Goal: Use online tool/utility: Use online tool/utility

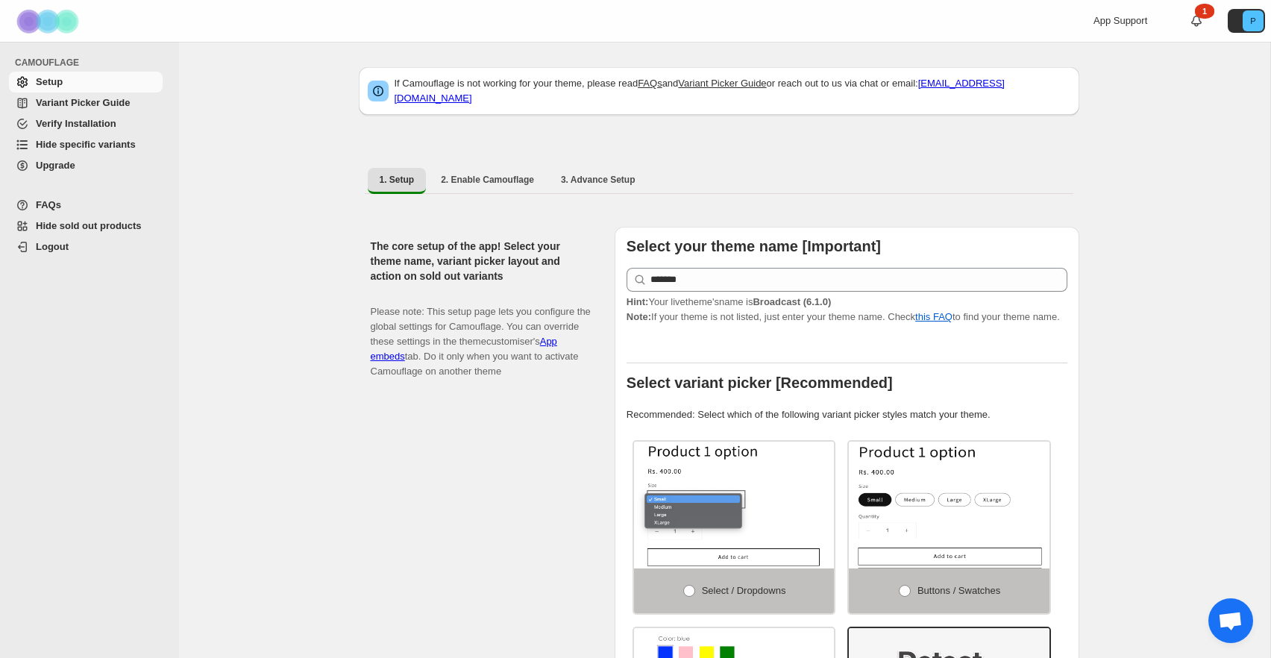
click at [58, 145] on span "Hide specific variants" at bounding box center [86, 144] width 100 height 11
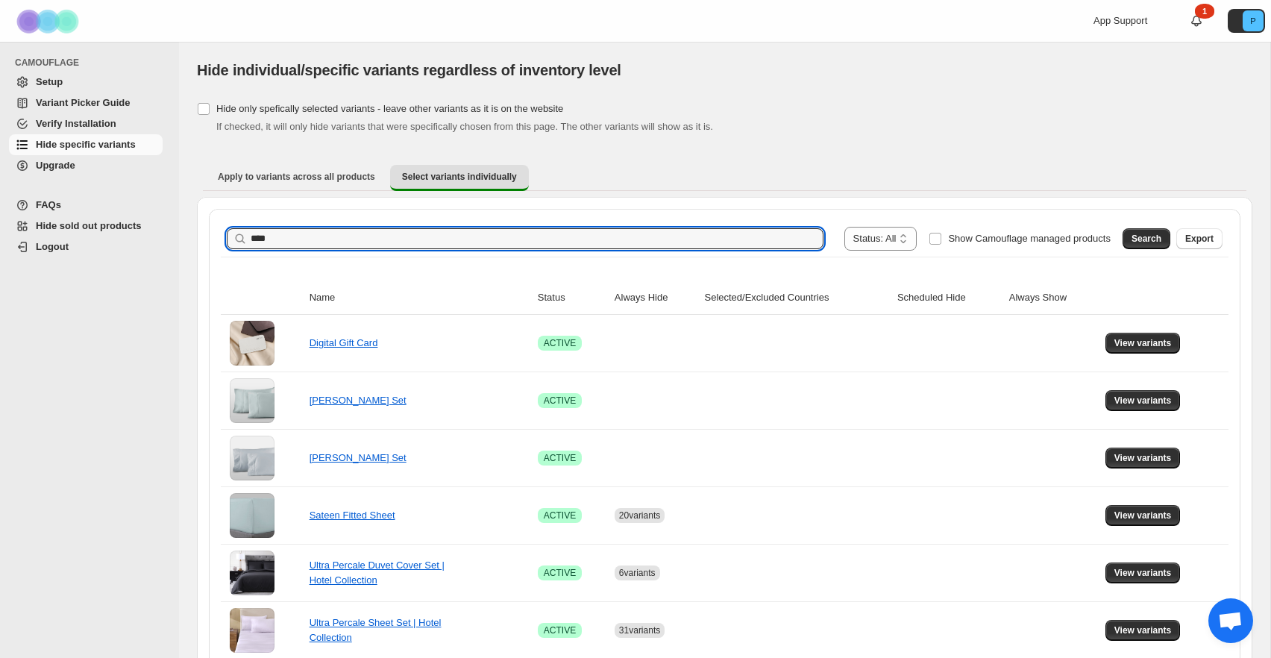
type input "****"
click at [1127, 241] on button "Search" at bounding box center [1146, 238] width 48 height 21
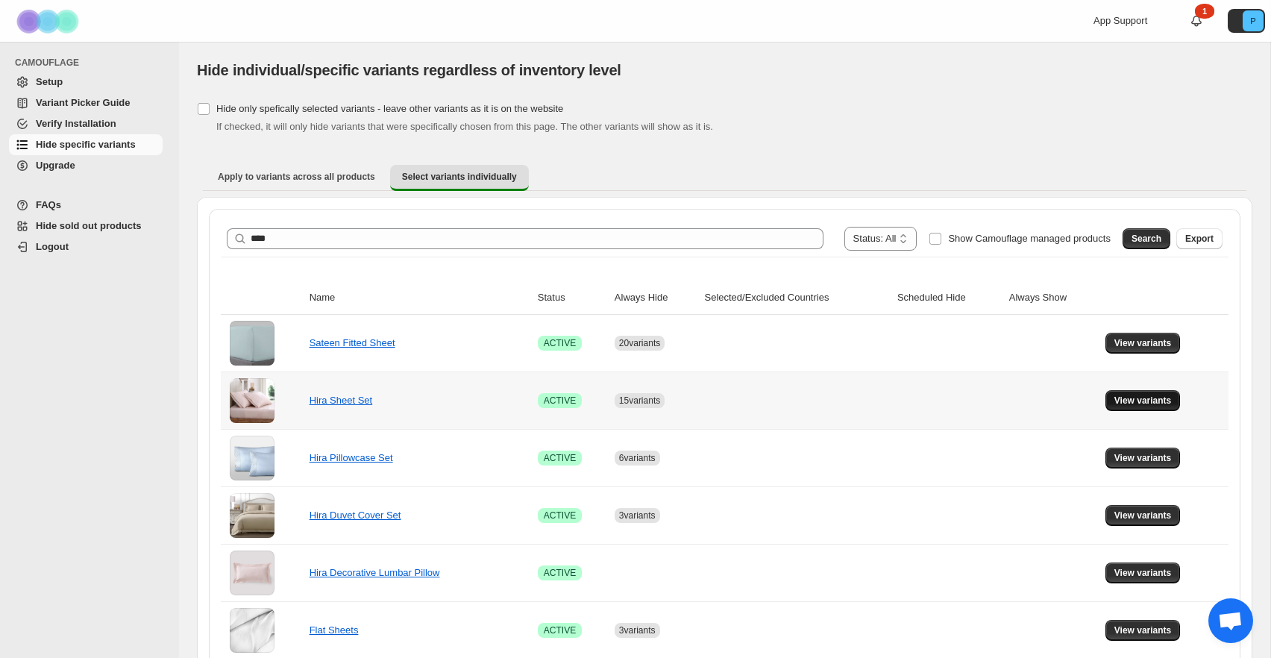
click at [1129, 407] on button "View variants" at bounding box center [1142, 400] width 75 height 21
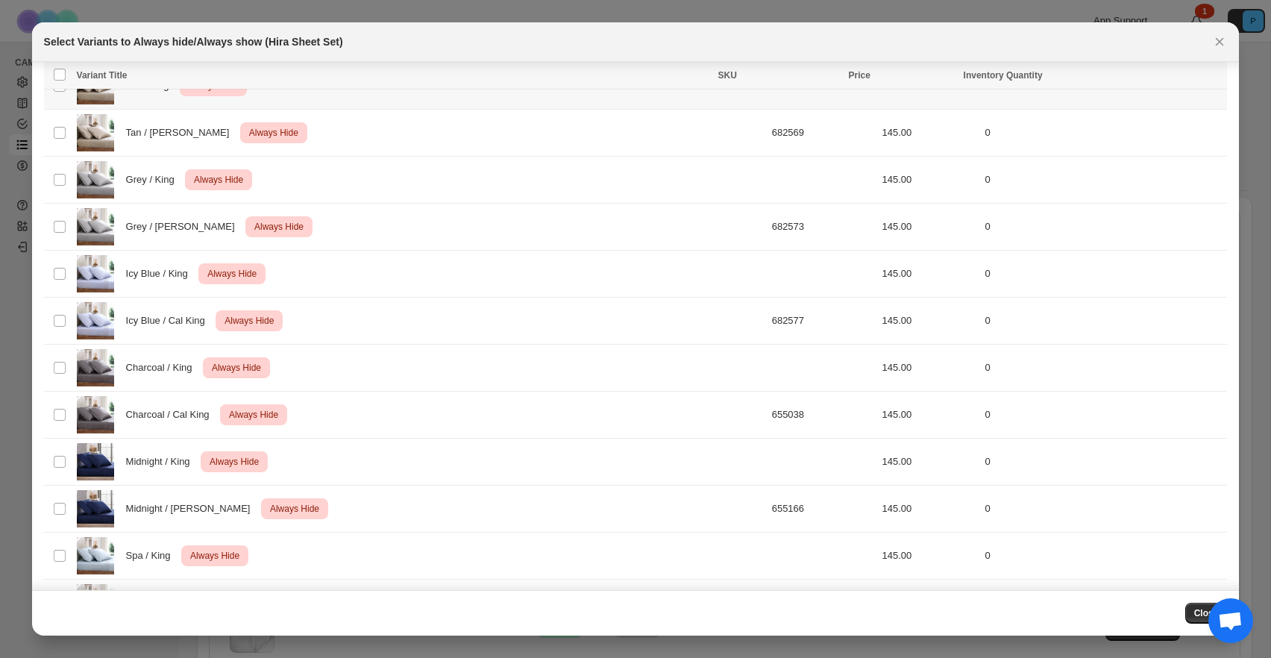
scroll to position [304, 0]
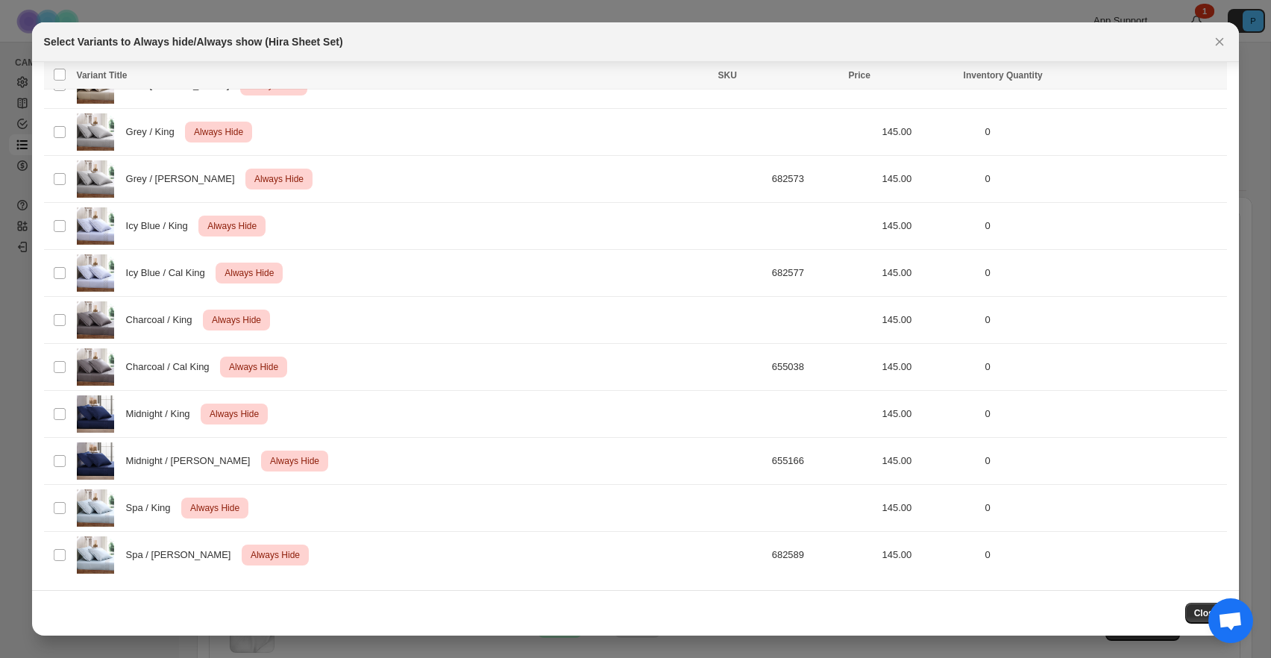
click at [1218, 40] on icon "Close" at bounding box center [1219, 41] width 15 height 15
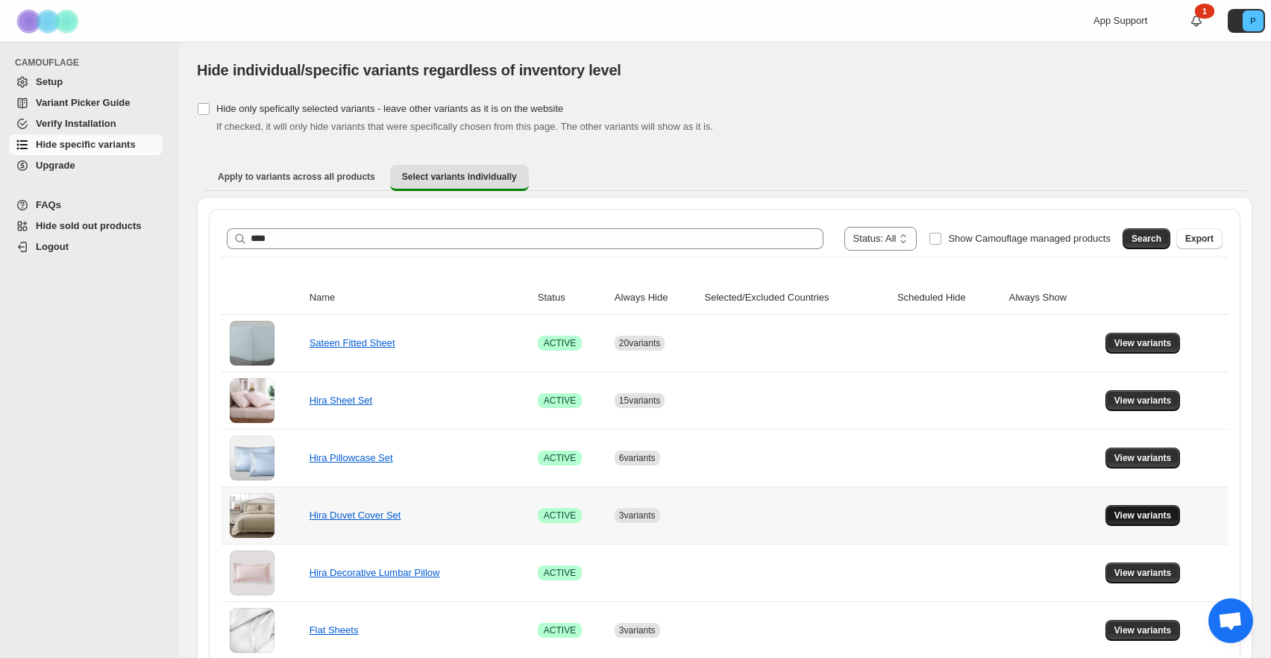
click at [1129, 515] on span "View variants" at bounding box center [1142, 515] width 57 height 12
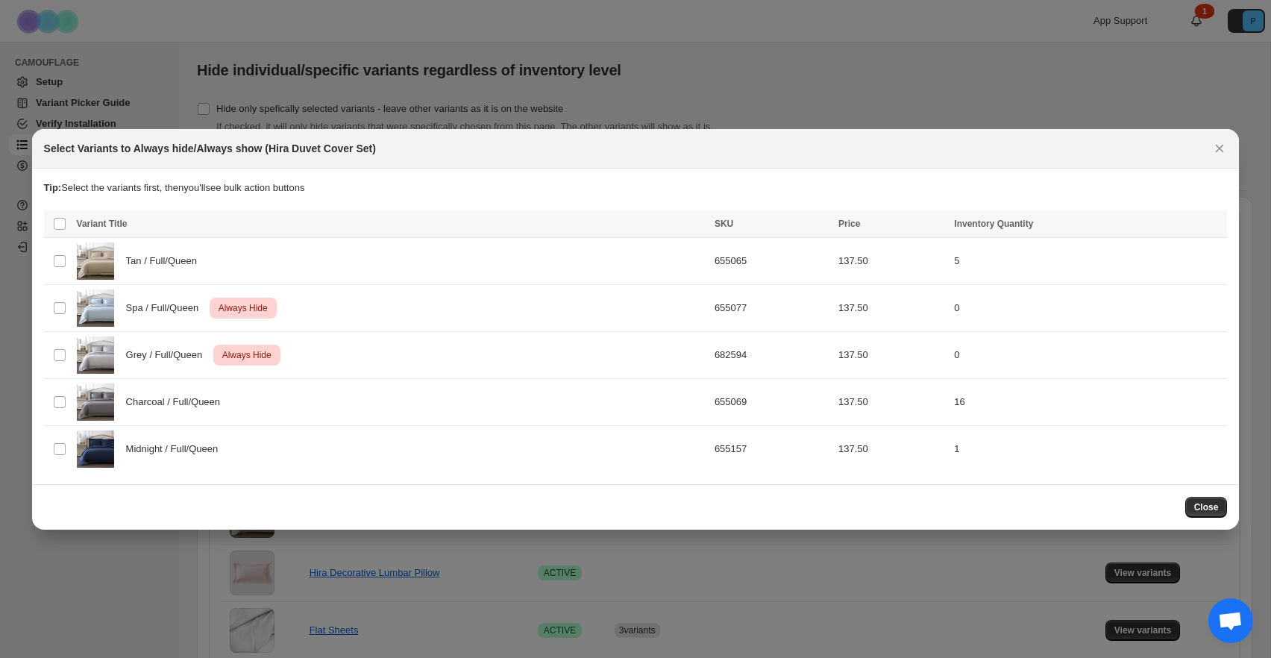
click at [1223, 149] on icon "Close" at bounding box center [1219, 148] width 15 height 15
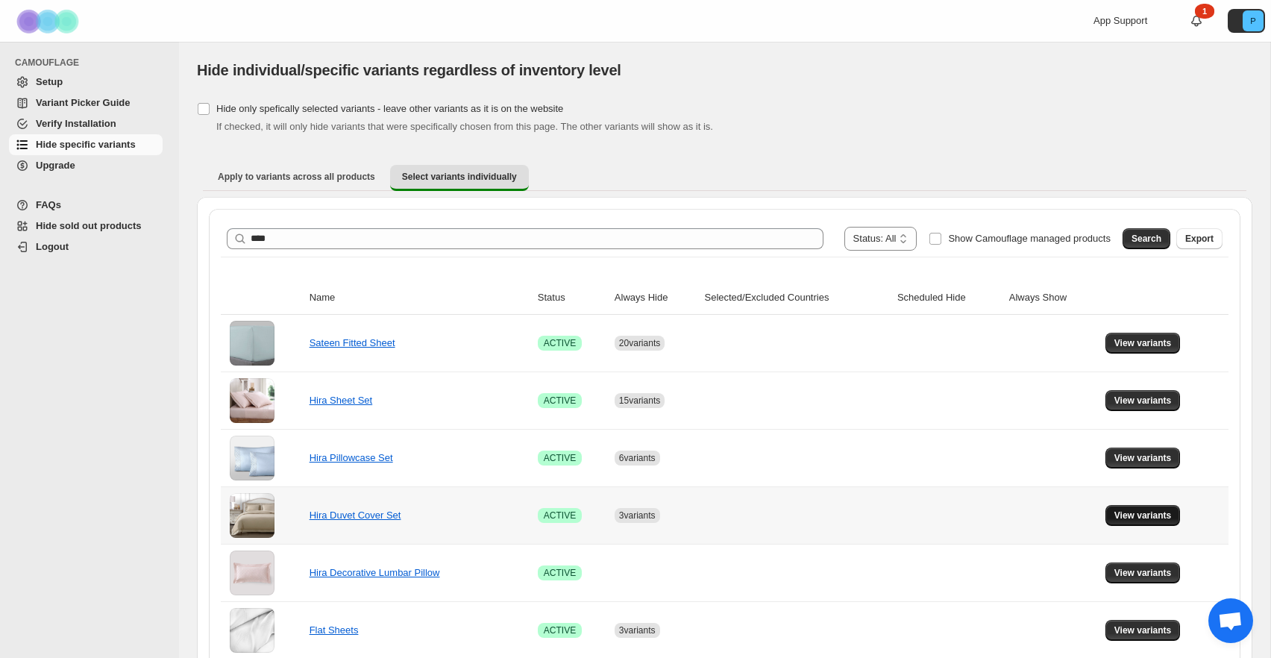
click at [1133, 518] on span "View variants" at bounding box center [1142, 515] width 57 height 12
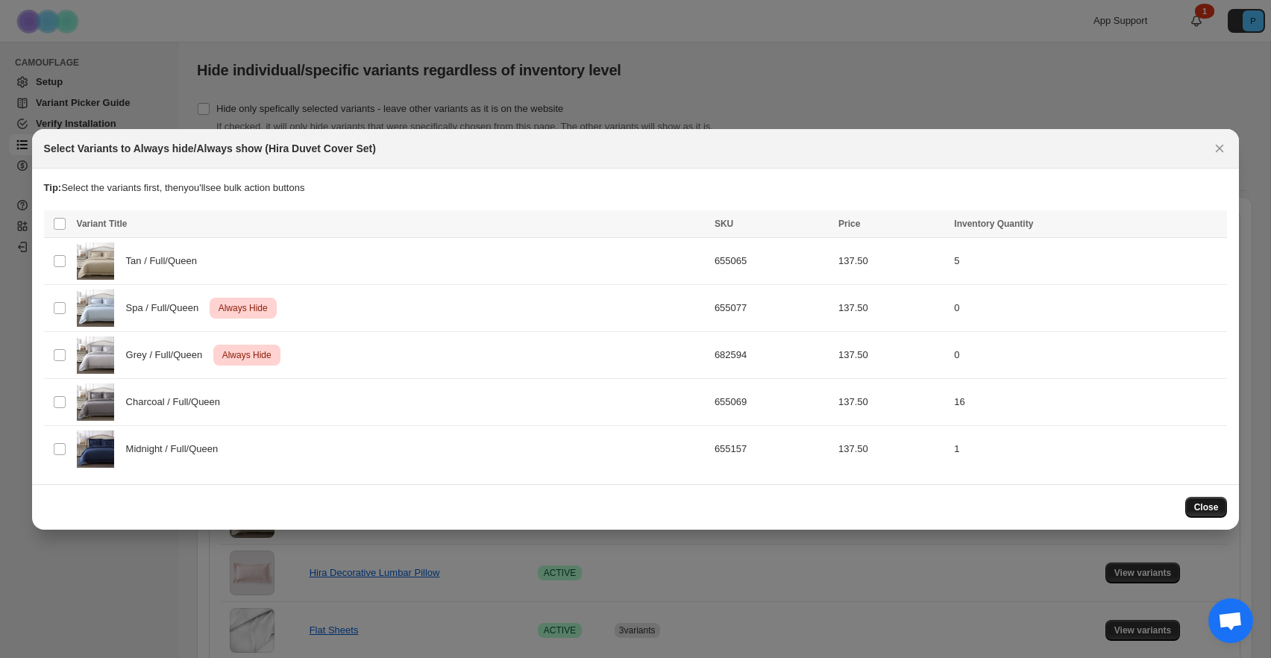
click at [1212, 508] on span "Close" at bounding box center [1206, 507] width 25 height 12
